Goal: Information Seeking & Learning: Learn about a topic

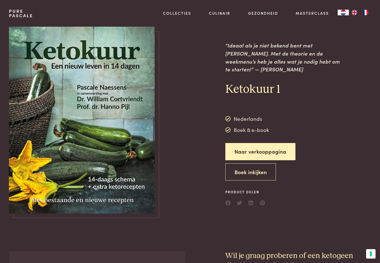
click at [258, 145] on link "Naar verkooppagina" at bounding box center [260, 152] width 70 height 18
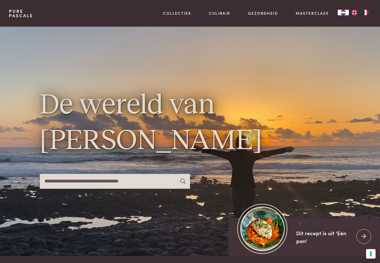
click at [175, 63] on link "Bathroom" at bounding box center [206, 60] width 94 height 6
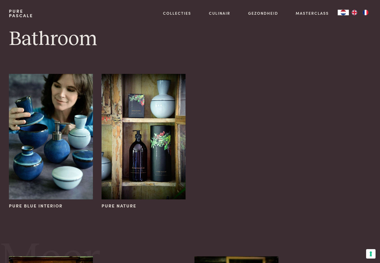
click at [172, 53] on link "Lowcarb" at bounding box center [206, 50] width 94 height 6
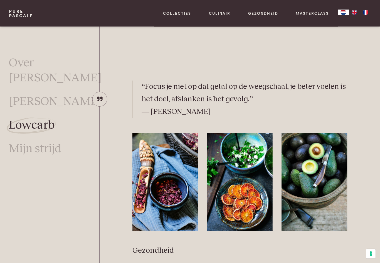
scroll to position [569, 0]
click at [375, 163] on div at bounding box center [370, 182] width 18 height 98
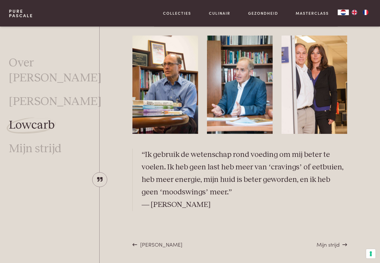
scroll to position [1529, 0]
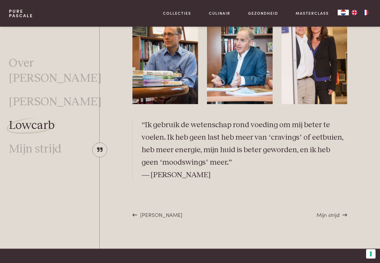
click at [343, 211] on div "Mijn strijd" at bounding box center [331, 215] width 31 height 8
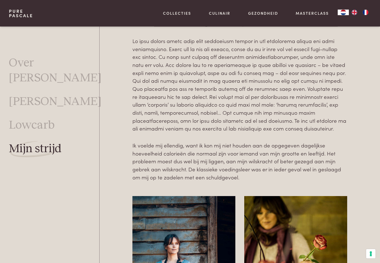
scroll to position [220, 0]
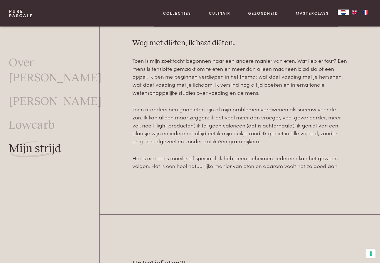
scroll to position [546, 0]
click at [370, 189] on div "Mijn strijd Als model wilde ik nog slanker zijn. Ik voelde mij ellendig, want i…" at bounding box center [239, 176] width 280 height 1074
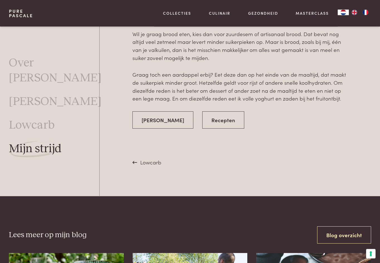
scroll to position [1100, 0]
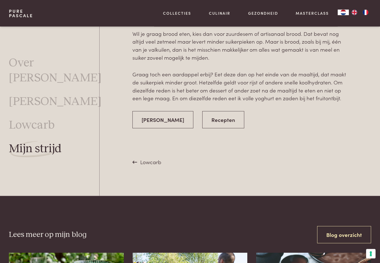
click at [215, 121] on link "Recepten" at bounding box center [223, 120] width 42 height 18
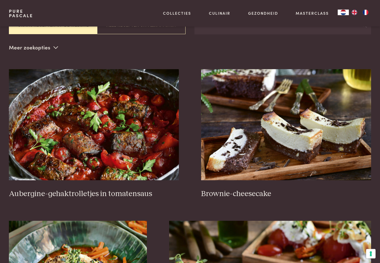
scroll to position [121, 0]
click at [304, 139] on img at bounding box center [286, 124] width 170 height 111
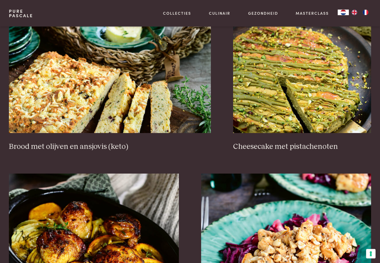
scroll to position [482, 0]
click at [313, 86] on img at bounding box center [302, 77] width 138 height 111
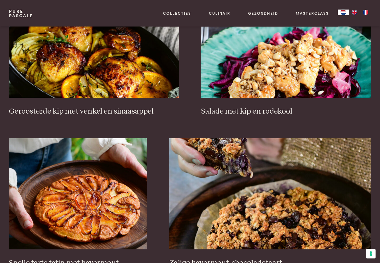
scroll to position [652, 0]
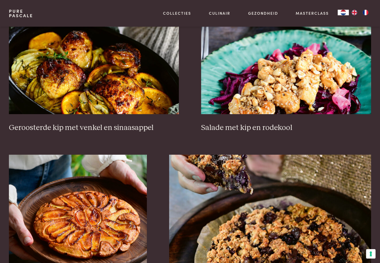
click at [302, 84] on img at bounding box center [286, 58] width 170 height 111
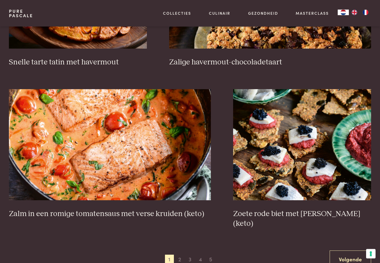
scroll to position [870, 0]
click at [353, 251] on link "Volgende" at bounding box center [349, 260] width 41 height 18
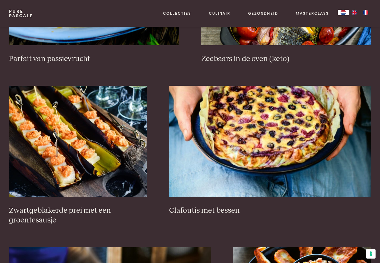
scroll to position [256, 0]
click at [306, 136] on img at bounding box center [270, 141] width 202 height 111
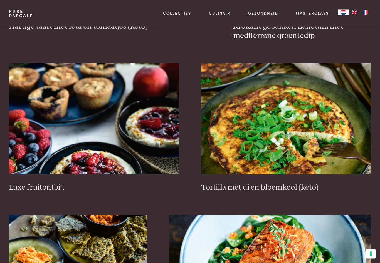
scroll to position [602, 0]
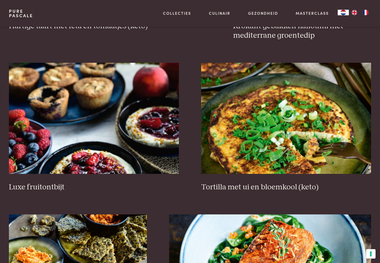
click at [94, 139] on img at bounding box center [94, 118] width 170 height 111
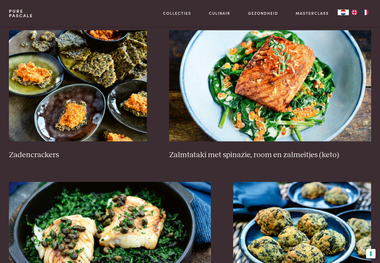
scroll to position [787, 0]
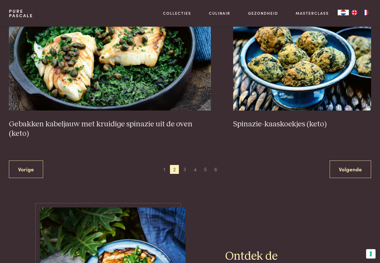
click at [352, 170] on link "Volgende" at bounding box center [349, 170] width 41 height 18
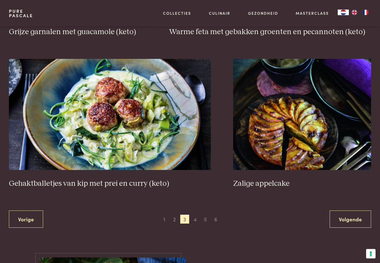
scroll to position [929, 0]
click at [354, 217] on link "Volgende" at bounding box center [349, 219] width 41 height 18
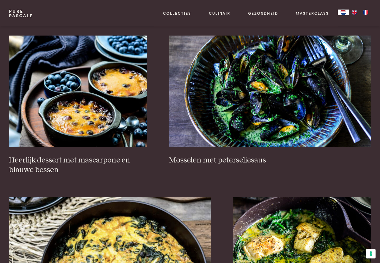
scroll to position [307, 0]
click at [94, 109] on img at bounding box center [78, 91] width 138 height 111
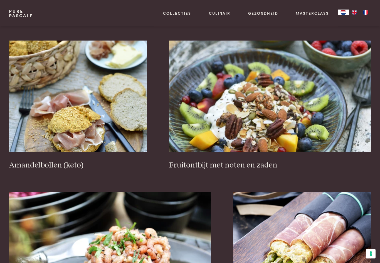
scroll to position [767, 0]
click at [86, 106] on img at bounding box center [78, 96] width 138 height 111
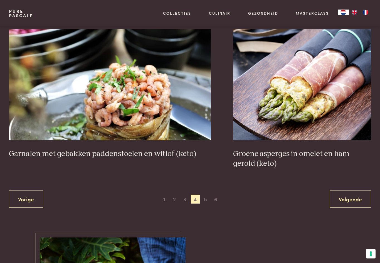
scroll to position [930, 0]
click at [356, 196] on link "Volgende" at bounding box center [349, 200] width 41 height 18
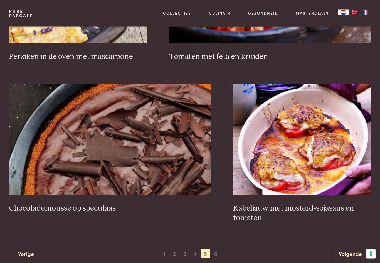
scroll to position [895, 0]
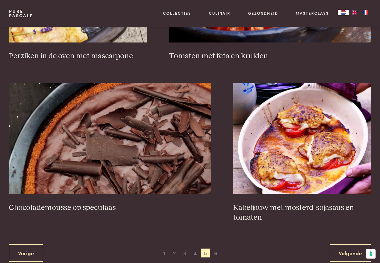
click at [355, 245] on link "Volgende" at bounding box center [349, 254] width 41 height 18
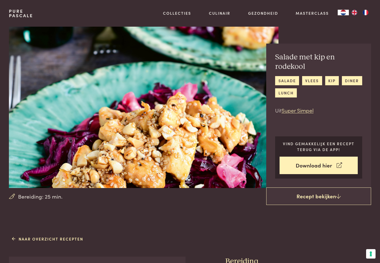
click at [237, 171] on img at bounding box center [143, 107] width 269 height 161
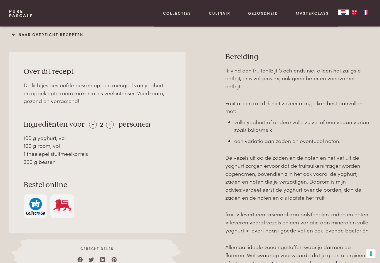
scroll to position [205, 0]
click at [92, 122] on div "-" at bounding box center [93, 125] width 8 height 8
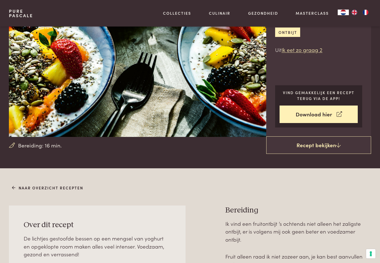
scroll to position [0, 0]
